Goal: Information Seeking & Learning: Learn about a topic

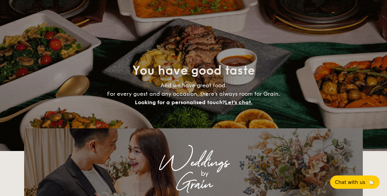
select select
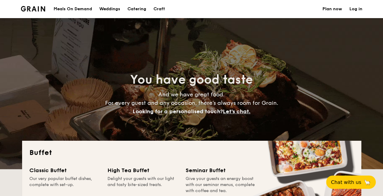
click at [82, 8] on div "Meals On Demand" at bounding box center [73, 9] width 38 height 18
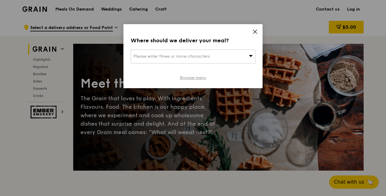
click at [202, 79] on link "Browse menu" at bounding box center [193, 78] width 26 height 6
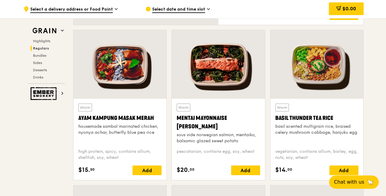
scroll to position [526, 0]
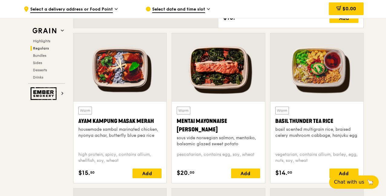
click at [316, 119] on div "Basil Thunder Tea Rice" at bounding box center [316, 121] width 83 height 8
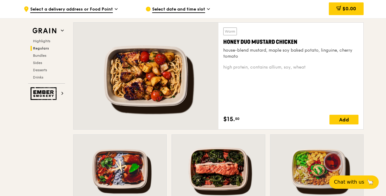
scroll to position [430, 0]
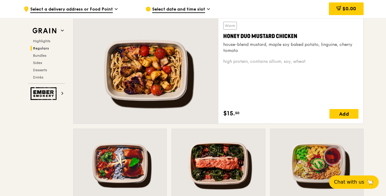
click at [254, 43] on div "house-blend mustard, maple soy baked potato, linguine, cherry tomato" at bounding box center [290, 48] width 135 height 12
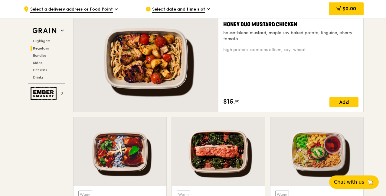
scroll to position [510, 0]
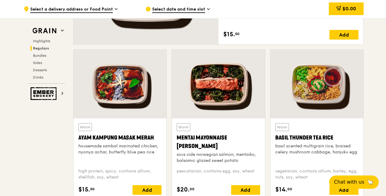
click at [124, 162] on div "Warm Ayam Kampung Masak Merah housemade sambal marinated chicken, nyonya achar,…" at bounding box center [119, 143] width 83 height 40
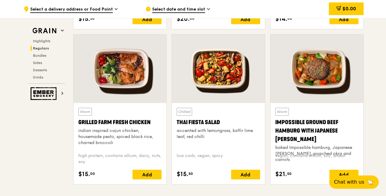
scroll to position [683, 0]
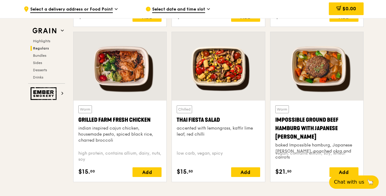
click at [119, 129] on div "indian inspired cajun chicken, housemade pesto, spiced black rice, charred broc…" at bounding box center [119, 135] width 83 height 18
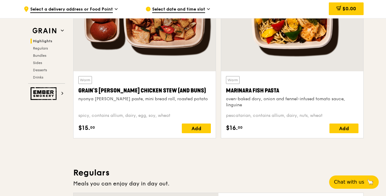
scroll to position [254, 0]
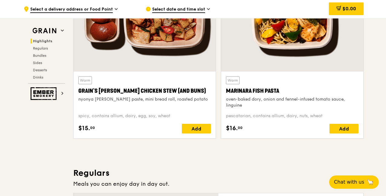
click at [277, 103] on div "oven-baked dory, onion and fennel-infused tomato sauce, linguine" at bounding box center [292, 103] width 133 height 12
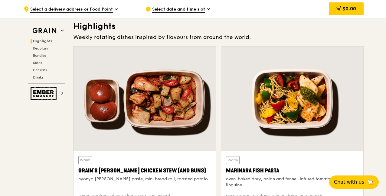
scroll to position [208, 0]
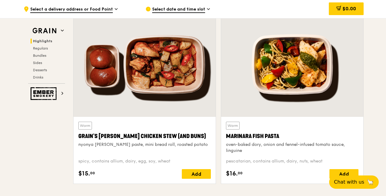
click at [122, 142] on div "nyonya curry paste, mini bread roll, roasted potato" at bounding box center [144, 145] width 133 height 6
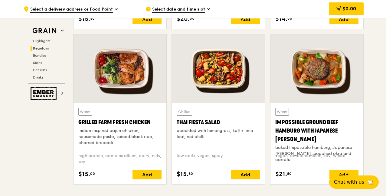
scroll to position [670, 0]
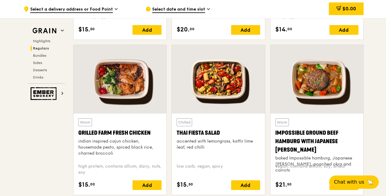
click at [310, 155] on div "baked Impossible hamburg, Japanese curry, poached okra and carrots" at bounding box center [316, 164] width 83 height 18
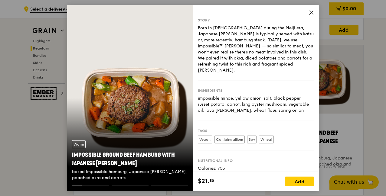
scroll to position [23, 0]
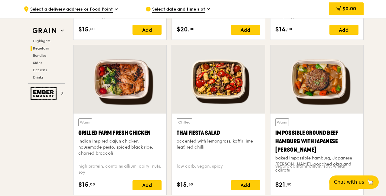
click at [205, 150] on div "accented with lemongrass, kaffir lime leaf, red chilli" at bounding box center [218, 145] width 83 height 12
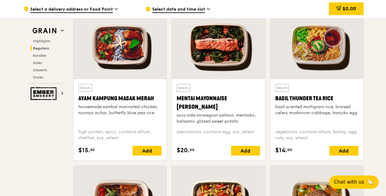
scroll to position [537, 0]
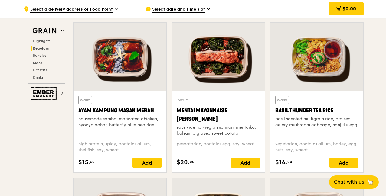
click at [208, 136] on div "sous vide norwegian salmon, mentaiko, balsamic glazed sweet potato" at bounding box center [218, 131] width 83 height 12
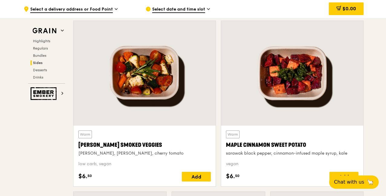
scroll to position [1387, 0]
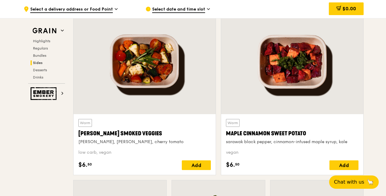
click at [137, 139] on div "rosemary, zucchini, cherry tomato" at bounding box center [144, 142] width 133 height 6
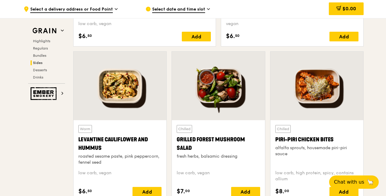
scroll to position [1484, 0]
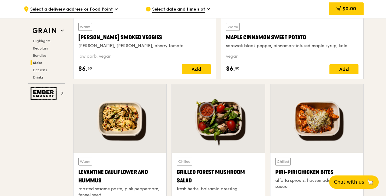
click at [222, 176] on div "Grilled Forest Mushroom Salad" at bounding box center [218, 176] width 83 height 17
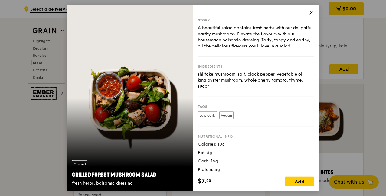
scroll to position [5, 0]
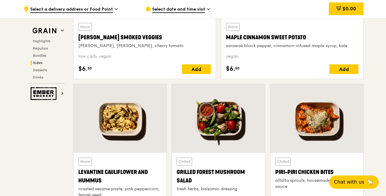
click at [318, 174] on div "Piri-piri Chicken Bites" at bounding box center [316, 172] width 83 height 8
click at [120, 179] on div "Levantine Cauliflower and Hummus" at bounding box center [119, 176] width 83 height 17
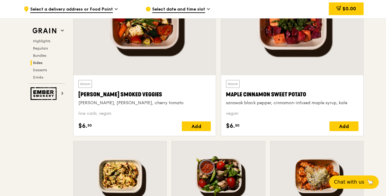
scroll to position [1426, 0]
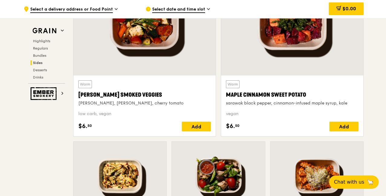
click at [303, 101] on div "sarawak black pepper, cinnamon-infused maple syrup, kale" at bounding box center [292, 103] width 133 height 6
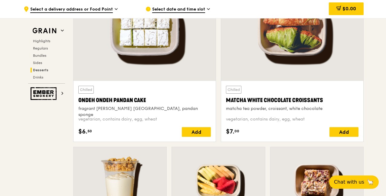
scroll to position [1797, 0]
click at [281, 103] on div "Chilled Matcha White Chocolate Croissants matcha tea powder, croissant, white c…" at bounding box center [292, 99] width 133 height 26
click at [133, 103] on div "Chilled Ondeh Ondeh Pandan Cake fragrant gula melaka, pandan sponge" at bounding box center [144, 99] width 133 height 26
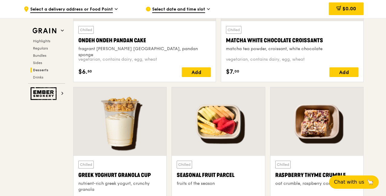
scroll to position [1902, 0]
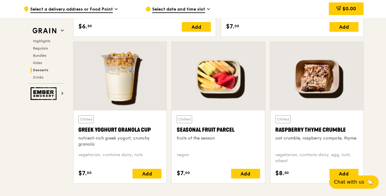
click at [303, 146] on div "Chilled Raspberry Thyme Crumble oat crumble, raspberry compote, thyme vegetaria…" at bounding box center [316, 147] width 83 height 63
click at [304, 136] on div "oat crumble, raspberry compote, thyme" at bounding box center [316, 139] width 83 height 6
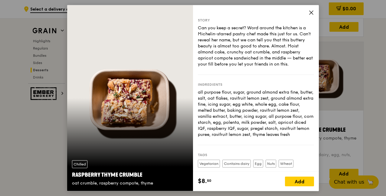
scroll to position [40, 0]
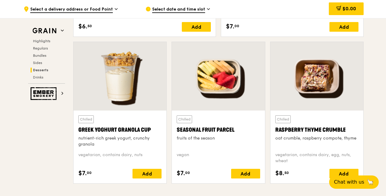
click at [211, 140] on div "Chilled Seasonal Fruit Parcel fruits of the season" at bounding box center [218, 132] width 83 height 32
click at [113, 138] on div "nutrient-rich greek yogurt, crunchy granola" at bounding box center [119, 142] width 83 height 12
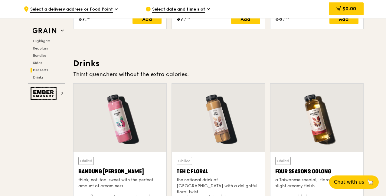
scroll to position [2098, 0]
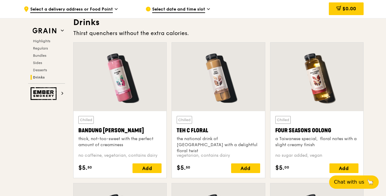
click at [191, 139] on div "the national drink of Singapore with a delightful floral twist" at bounding box center [218, 145] width 83 height 18
click at [297, 136] on div "a Taiwanese special,  floral notes with a slight creamy finish" at bounding box center [316, 142] width 83 height 12
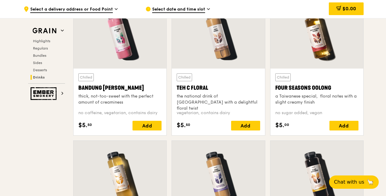
scroll to position [2141, 0]
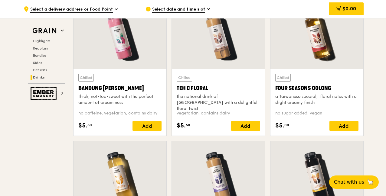
click at [101, 98] on div "thick, not-too-sweet with the perfect amount of creaminess" at bounding box center [119, 100] width 83 height 12
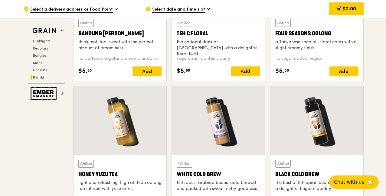
scroll to position [2196, 0]
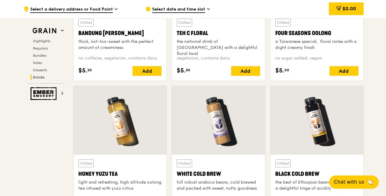
click at [298, 181] on div "the best of Ethiopian beans, flowery with a delightful tinge of acidity" at bounding box center [316, 186] width 83 height 12
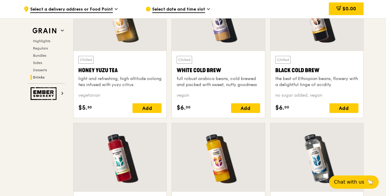
scroll to position [2307, 0]
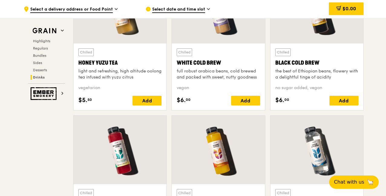
click at [208, 73] on div "full robust arabica beans, cold brewed and packed with sweet, nutty goodness" at bounding box center [218, 74] width 83 height 12
click at [93, 77] on div "light and refreshing, high altitude oolong tea infused with yuzu citrus" at bounding box center [119, 74] width 83 height 12
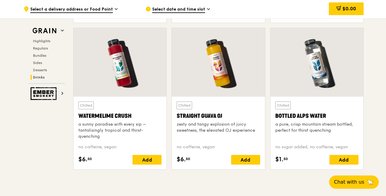
scroll to position [2396, 0]
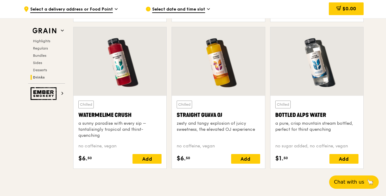
click at [307, 123] on div "a pure, crisp mountain stream bottled, perfect for thirst quenching" at bounding box center [316, 127] width 83 height 12
click at [208, 123] on div "zesty and tangy explosion of juicy sweetness, the elevated OJ experience" at bounding box center [218, 127] width 83 height 12
click at [100, 125] on div "a sunny paradise with every sip – tantalisingly tropical and thirst-quenching" at bounding box center [119, 130] width 83 height 18
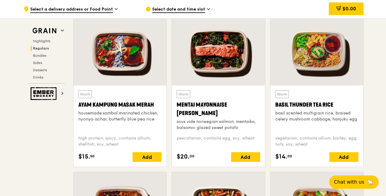
scroll to position [550, 0]
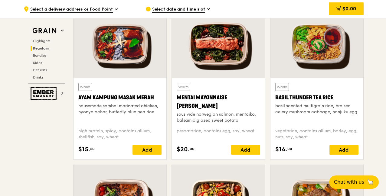
click at [301, 110] on div "basil scented multigrain rice, braised celery mushroom cabbage, hanjuku egg" at bounding box center [316, 109] width 83 height 12
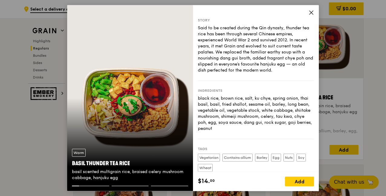
scroll to position [57, 0]
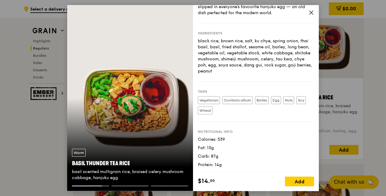
drag, startPoint x: 198, startPoint y: 138, endPoint x: 225, endPoint y: 162, distance: 36.3
click at [225, 162] on div "Calories: 539 Fat: 15g Carb: 87g Protein: 14g" at bounding box center [256, 151] width 116 height 31
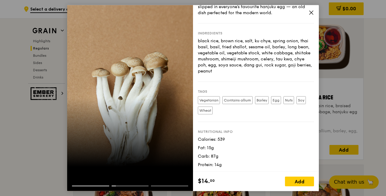
copy div "Calories: 539 Fat: 15g Carb: 87g Protein: 14g"
click at [225, 162] on div "Protein: 14g" at bounding box center [256, 165] width 116 height 6
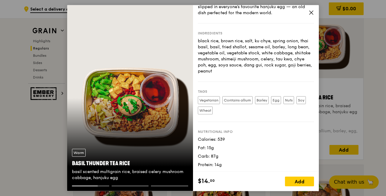
click at [313, 12] on icon at bounding box center [311, 12] width 5 height 5
